Goal: Task Accomplishment & Management: Manage account settings

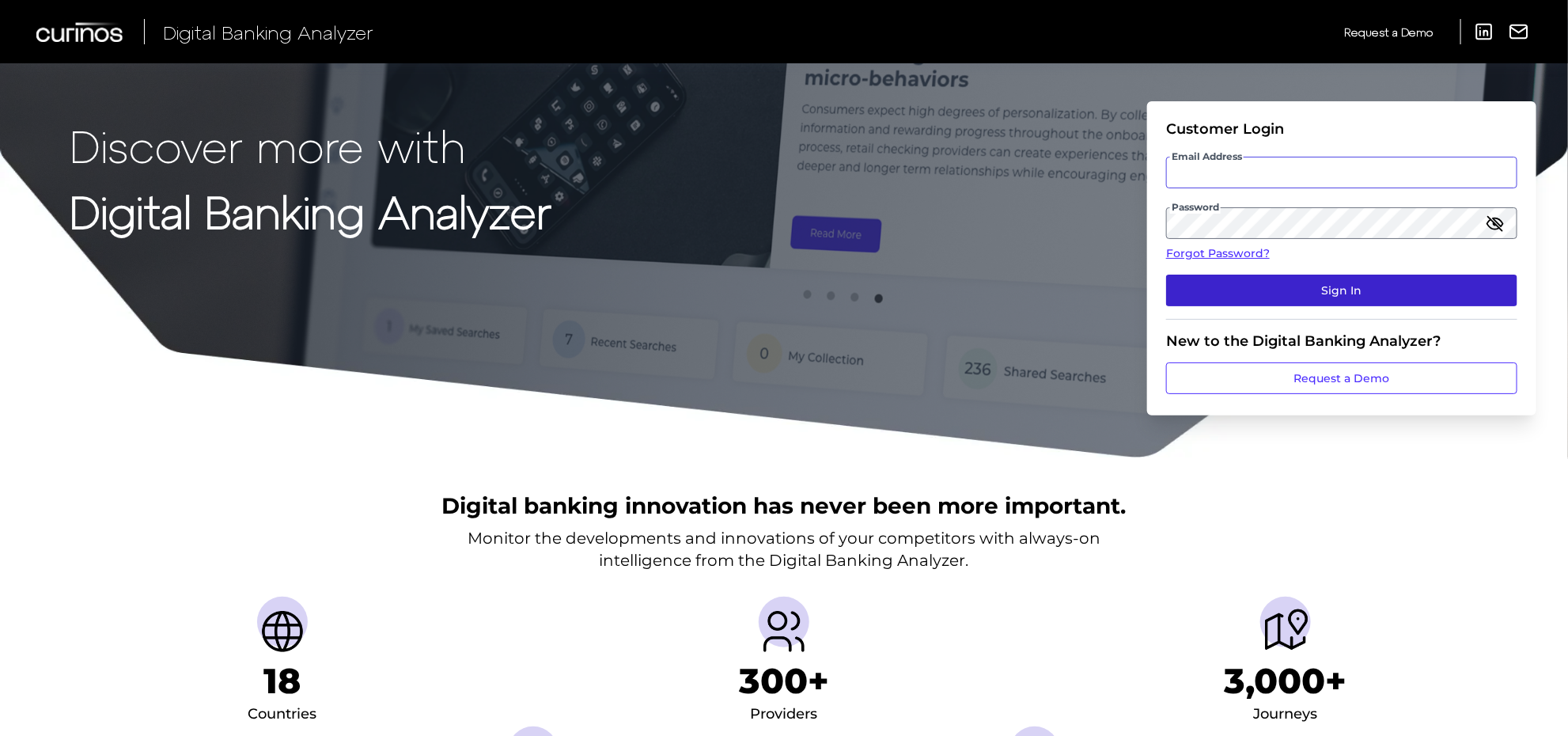
type input "[PERSON_NAME][EMAIL_ADDRESS][PERSON_NAME][DOMAIN_NAME]"
click at [1319, 295] on button "Sign In" at bounding box center [1342, 290] width 351 height 32
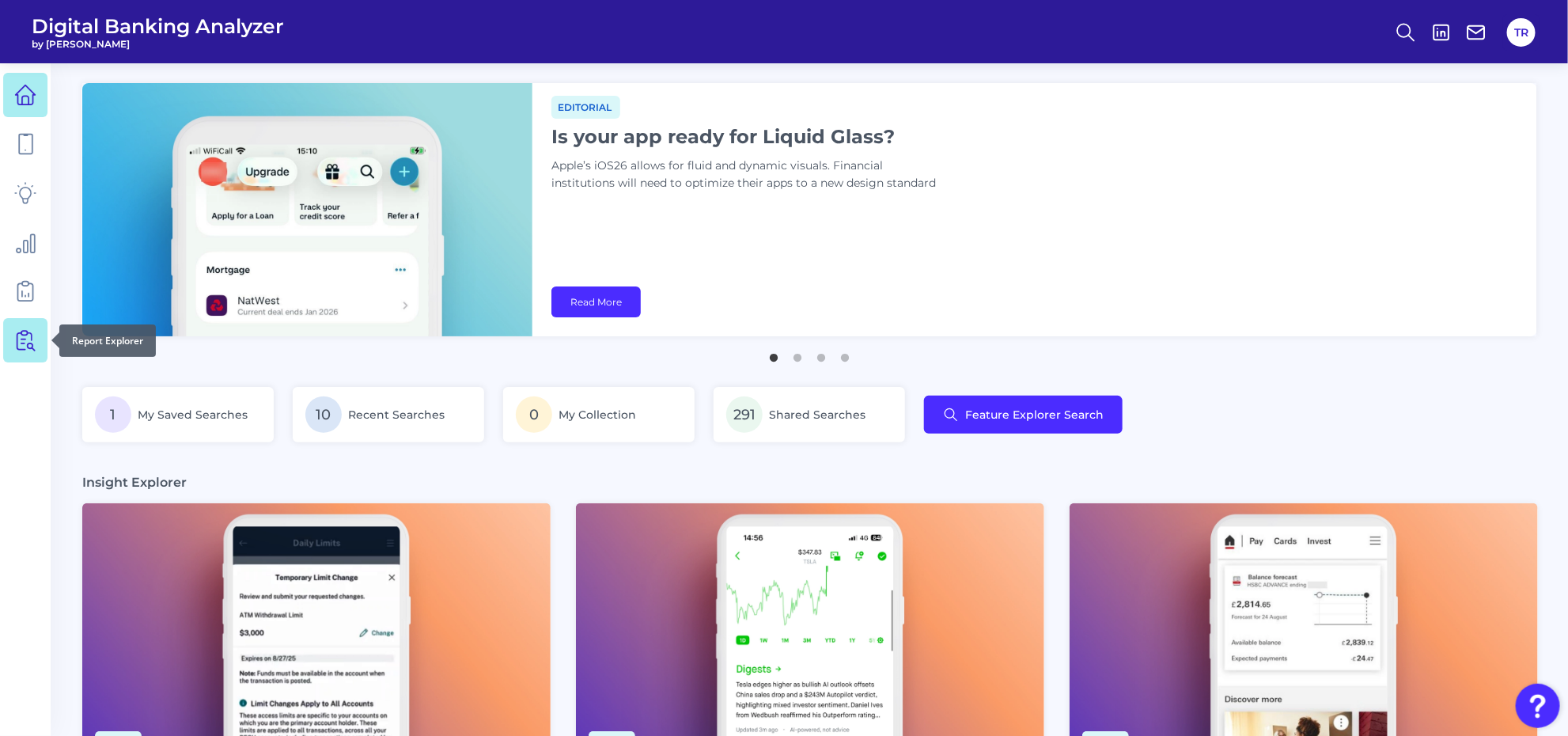
click at [10, 339] on link at bounding box center [26, 341] width 44 height 44
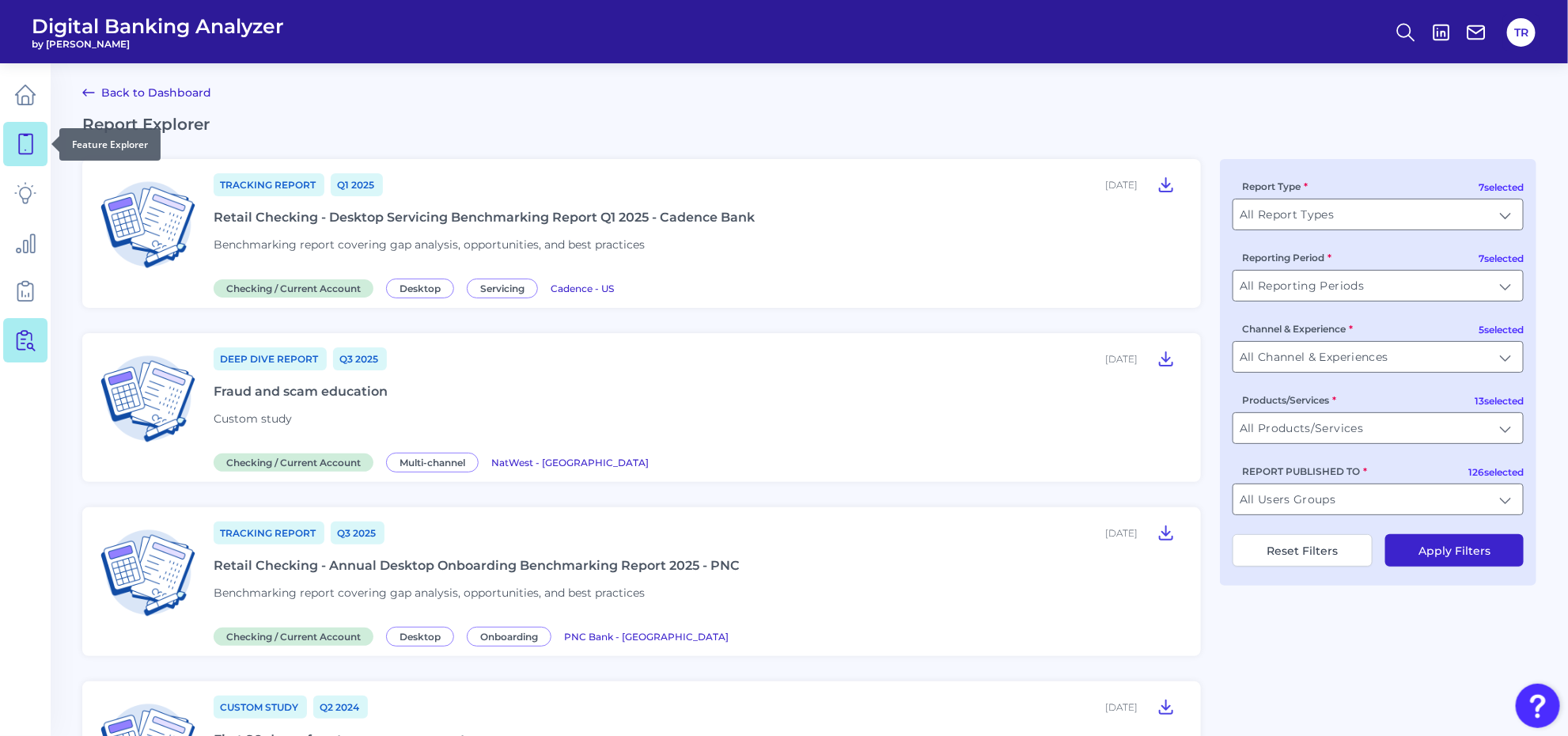
click at [34, 155] on link at bounding box center [26, 144] width 44 height 44
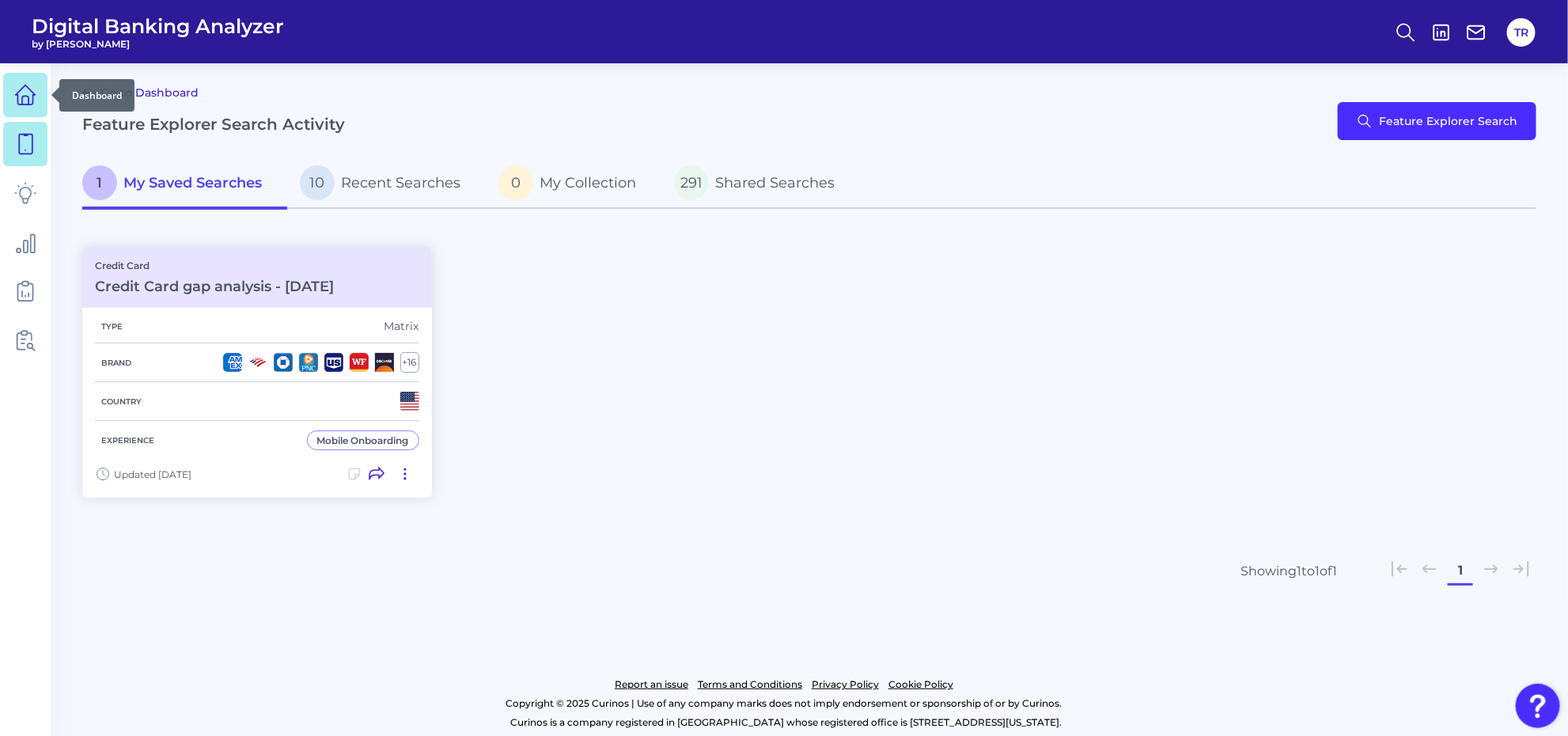
click at [24, 99] on icon at bounding box center [25, 95] width 22 height 22
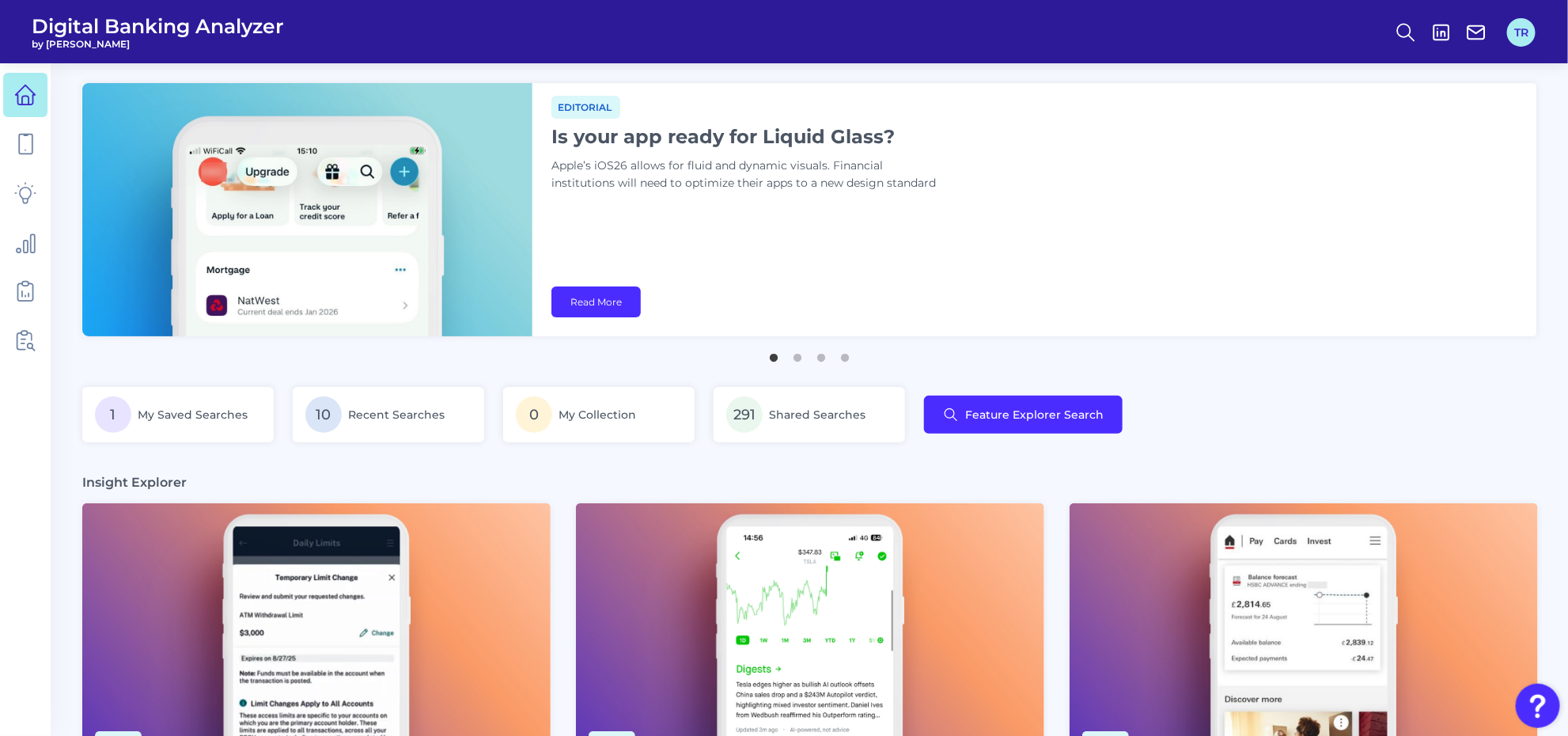
click at [1519, 28] on button "TR" at bounding box center [1521, 33] width 28 height 28
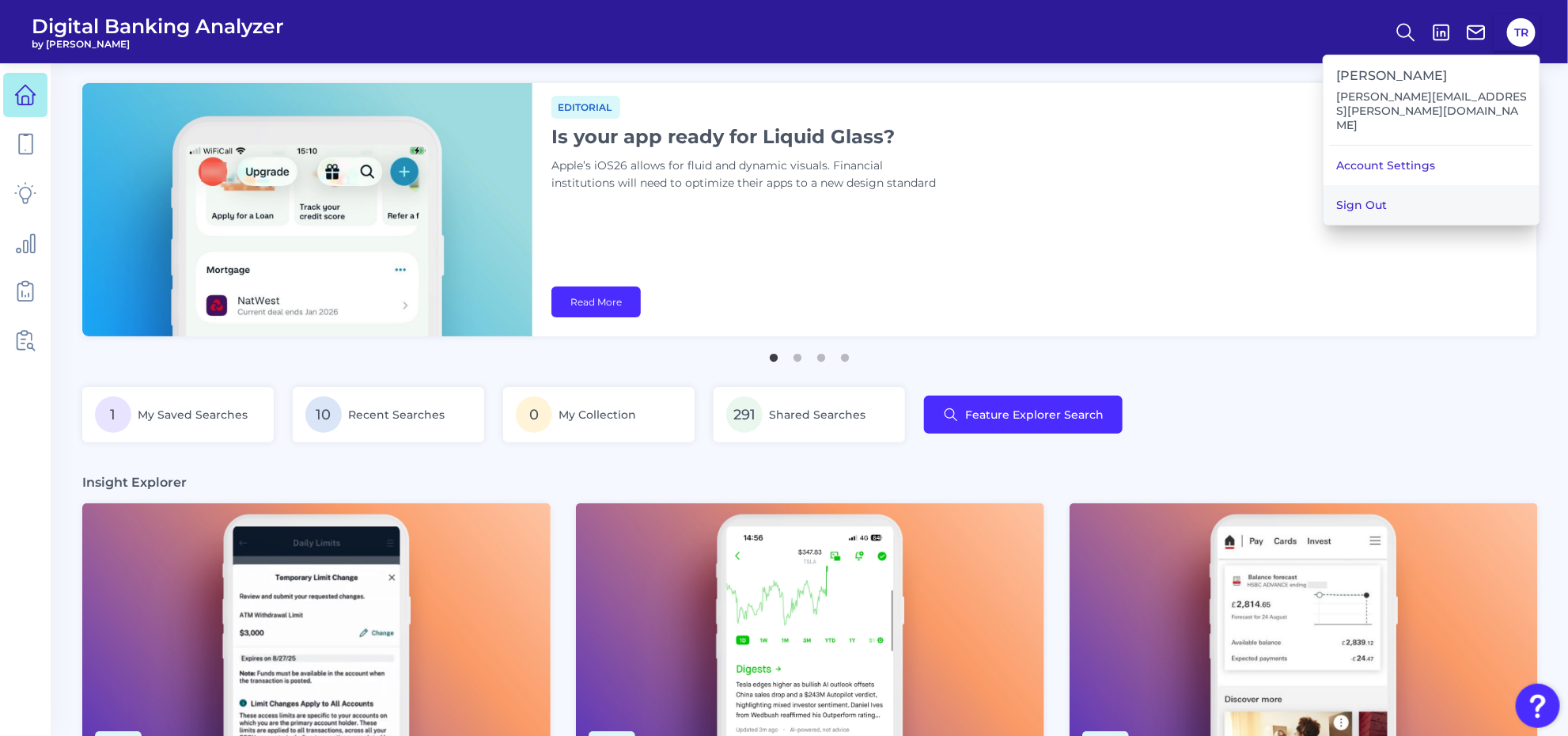
click at [1394, 185] on button "Sign Out" at bounding box center [1432, 204] width 216 height 40
